Goal: Check status: Check status

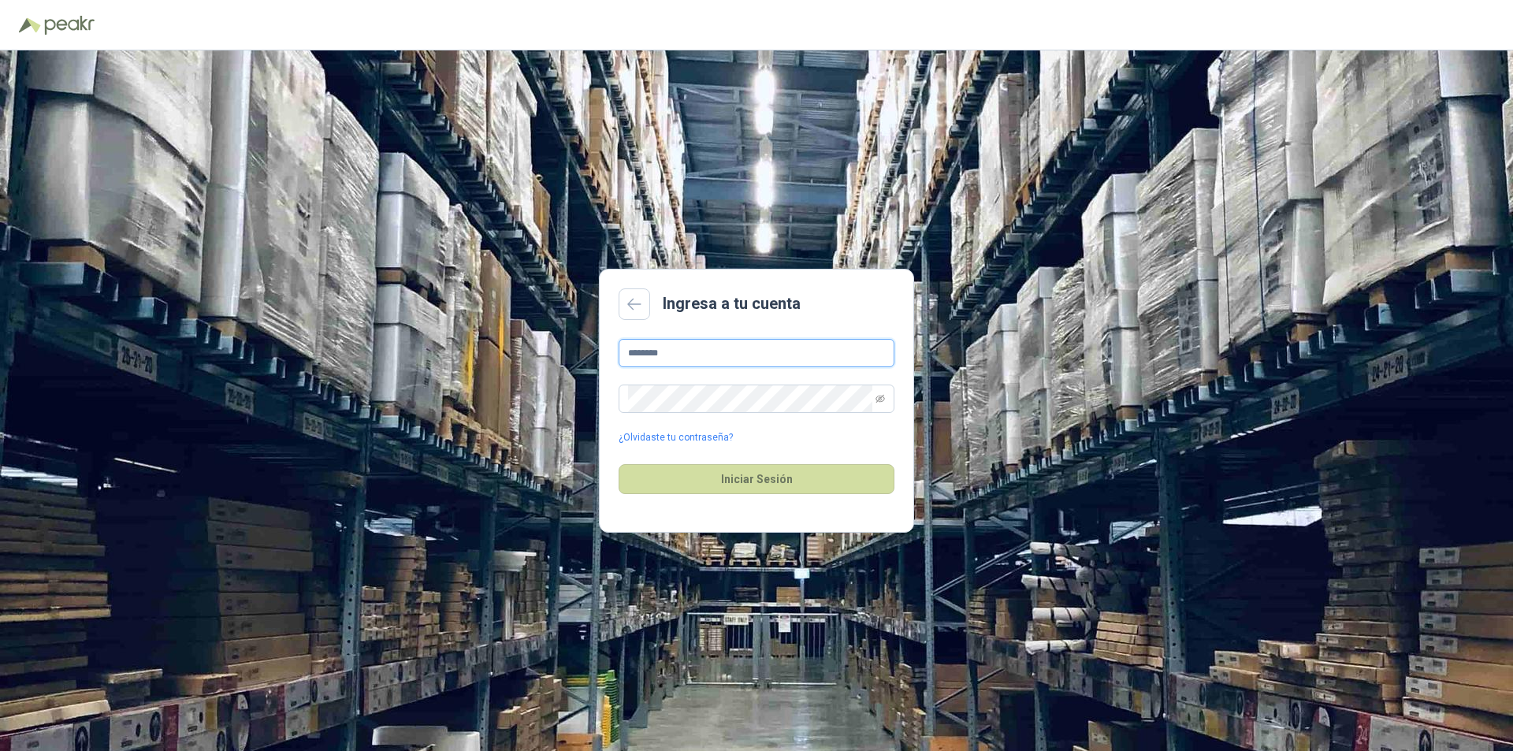
drag, startPoint x: 682, startPoint y: 347, endPoint x: 593, endPoint y: 339, distance: 89.4
click at [593, 339] on div "Ingresa a tu cuenta ******** ¿Olvidaste tu contraseña? Iniciar Sesión" at bounding box center [756, 400] width 1513 height 701
type input "*"
type input "**********"
click at [619, 464] on button "Iniciar Sesión" at bounding box center [757, 479] width 276 height 30
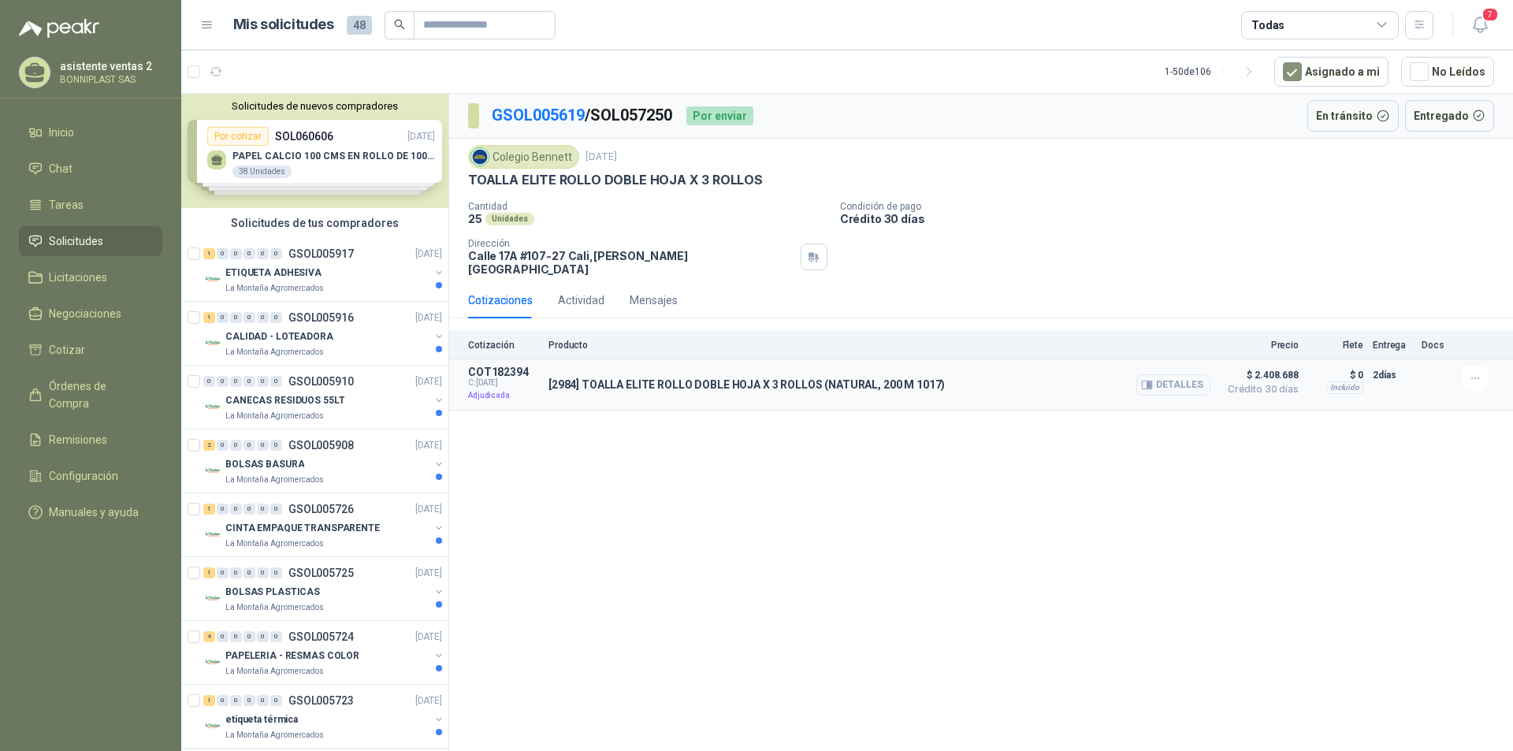
click at [709, 366] on div "[2984] TOALLA ELITE ROLLO DOBLE HOJA X 3 ROLLOS (NATURAL, 200 M 1017) Detalles" at bounding box center [880, 385] width 662 height 38
click at [731, 378] on p "[2984] TOALLA ELITE ROLLO DOBLE HOJA X 3 ROLLOS (NATURAL, 200 M 1017)" at bounding box center [747, 384] width 396 height 13
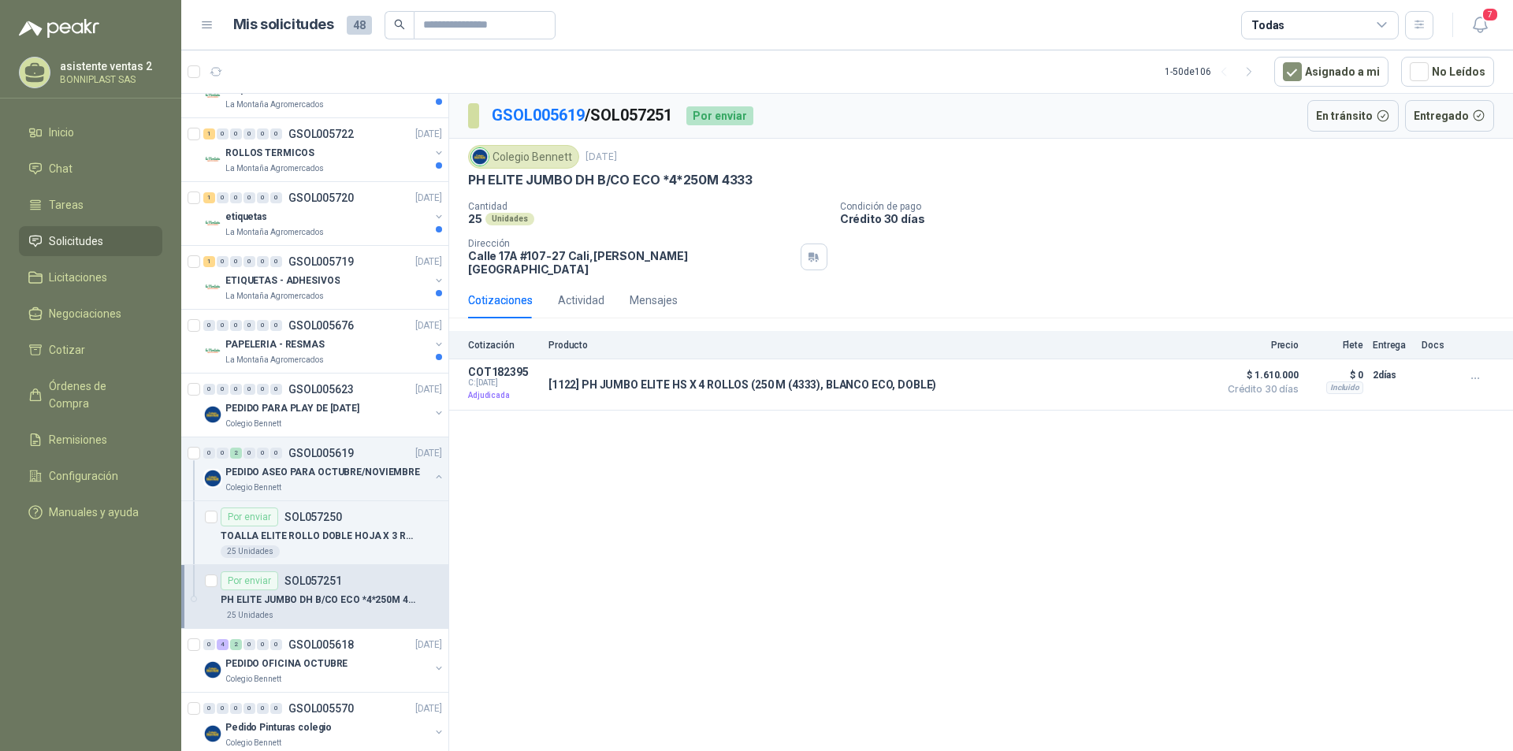
scroll to position [788, 0]
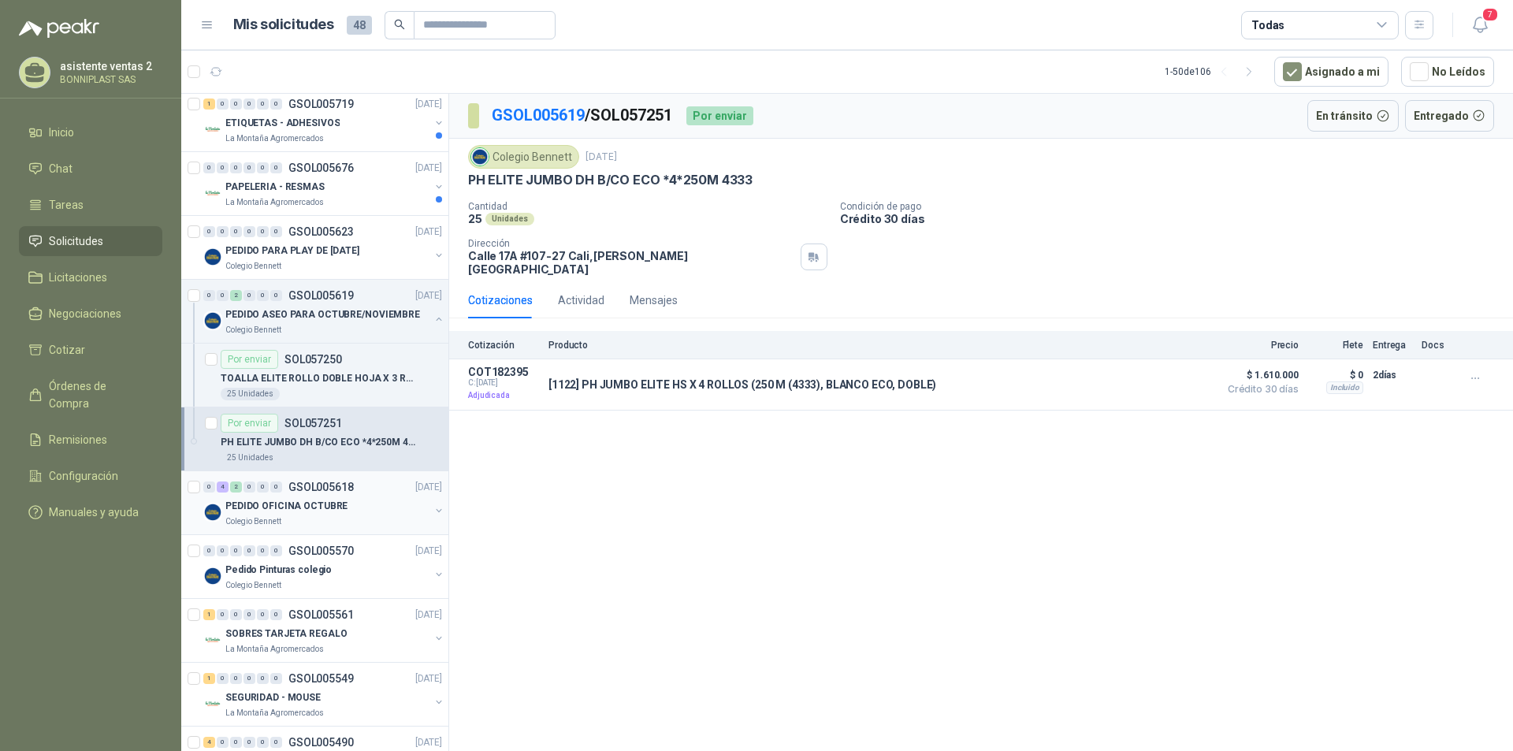
click at [326, 503] on p "PEDIDO OFICINA OCTUBRE" at bounding box center [286, 506] width 122 height 15
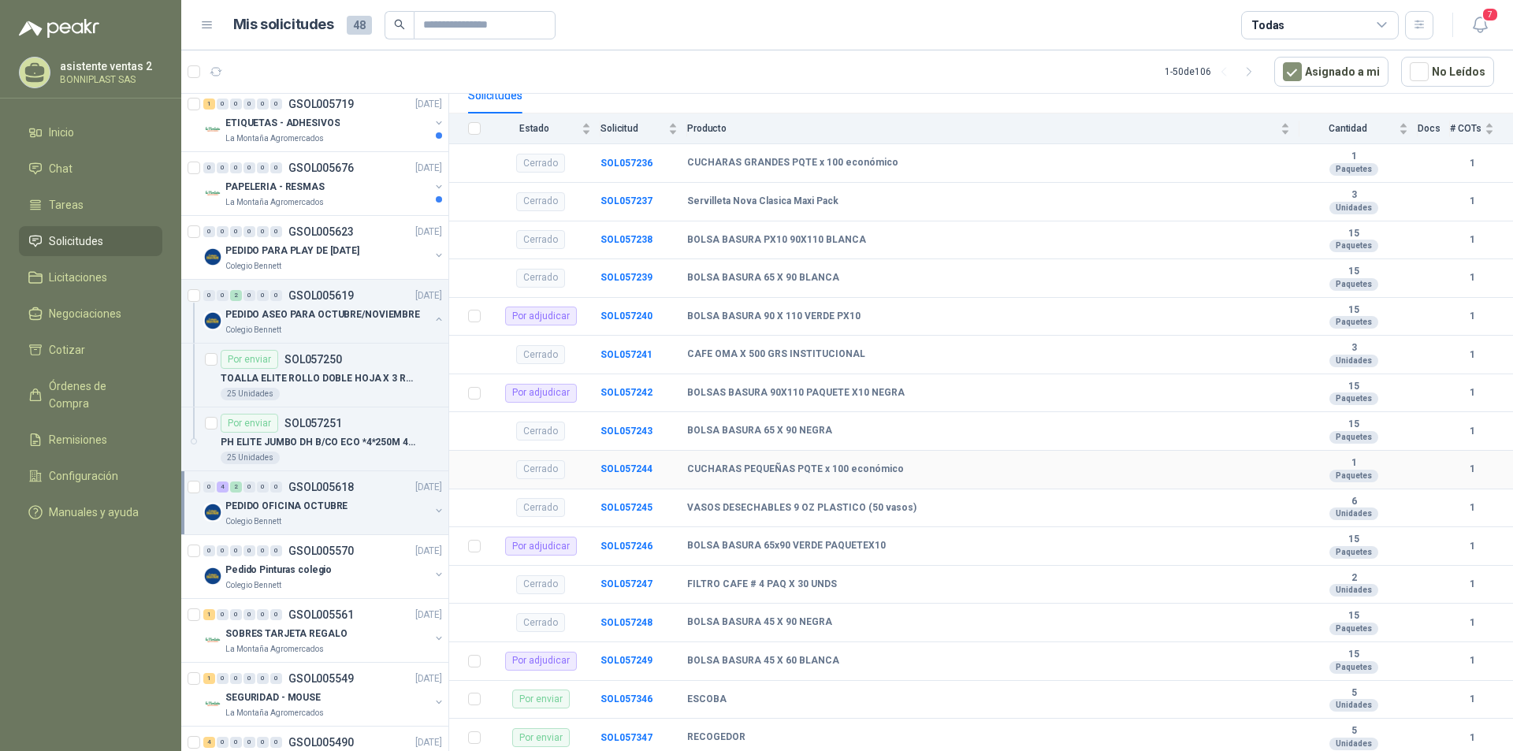
scroll to position [161, 0]
click at [620, 695] on b "SOL057346" at bounding box center [627, 698] width 52 height 11
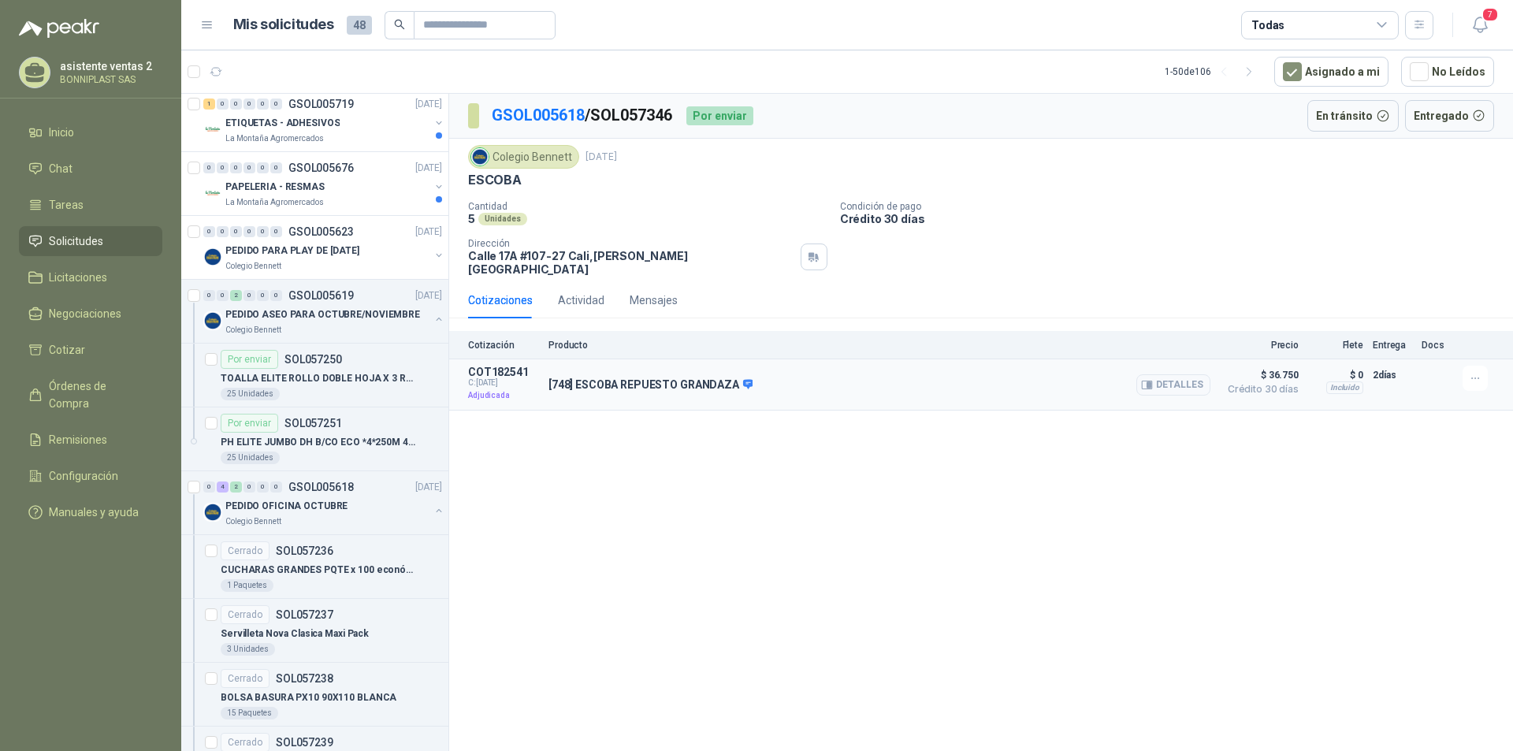
click at [723, 378] on p "[748] ESCOBA REPUESTO GRANDAZA" at bounding box center [651, 385] width 204 height 14
